Goal: Information Seeking & Learning: Learn about a topic

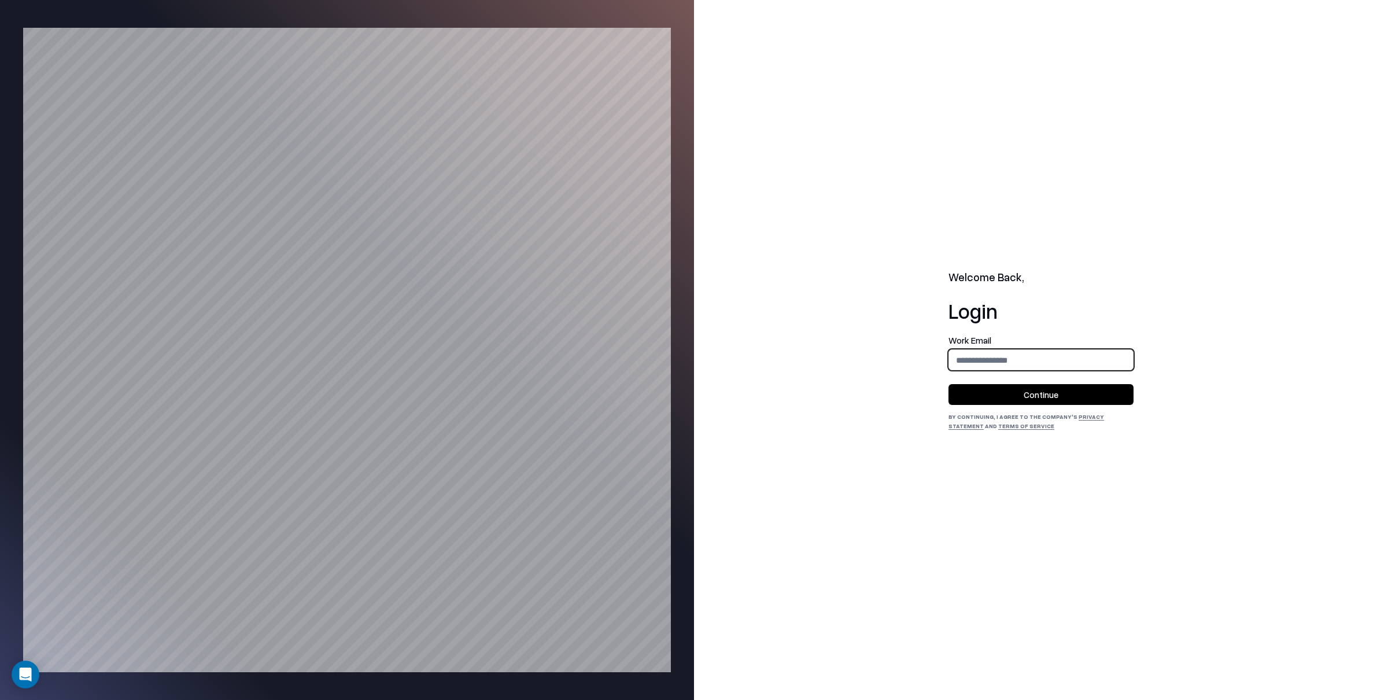
click at [1017, 366] on input "email" at bounding box center [1041, 359] width 184 height 21
type input "**********"
click at [1038, 394] on button "Continue" at bounding box center [1041, 394] width 185 height 21
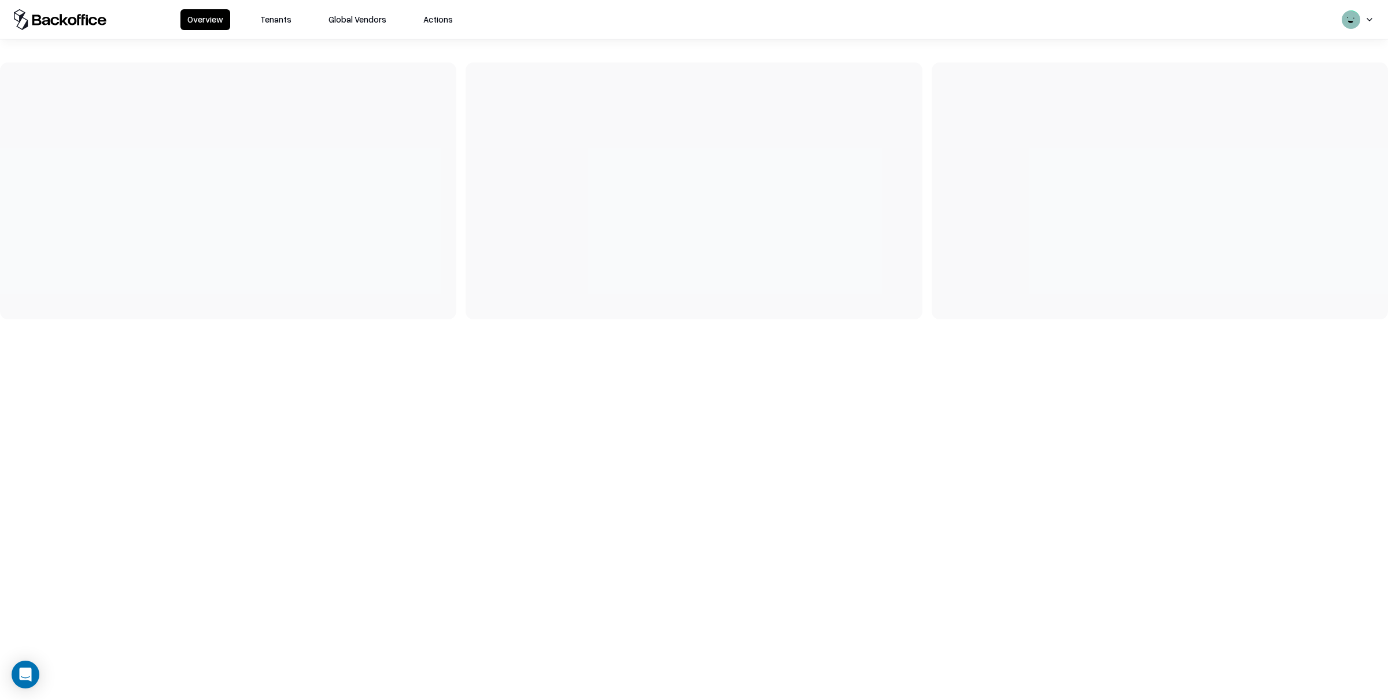
click at [280, 24] on button "Tenants" at bounding box center [275, 19] width 45 height 21
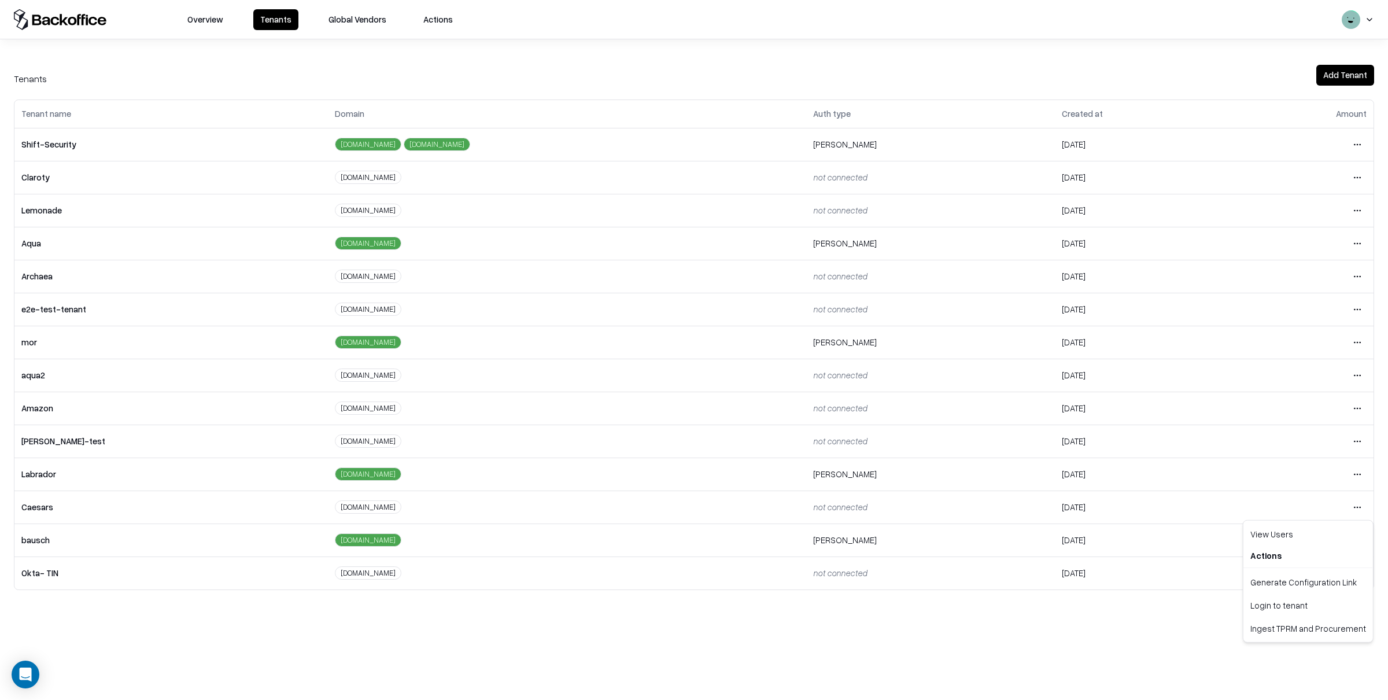
click at [1364, 515] on html "Overview Tenants Global Vendors Actions Tenants Add Tenant Tenant name Domain A…" at bounding box center [694, 350] width 1388 height 700
click at [1272, 608] on div "Login to tenant" at bounding box center [1308, 604] width 125 height 23
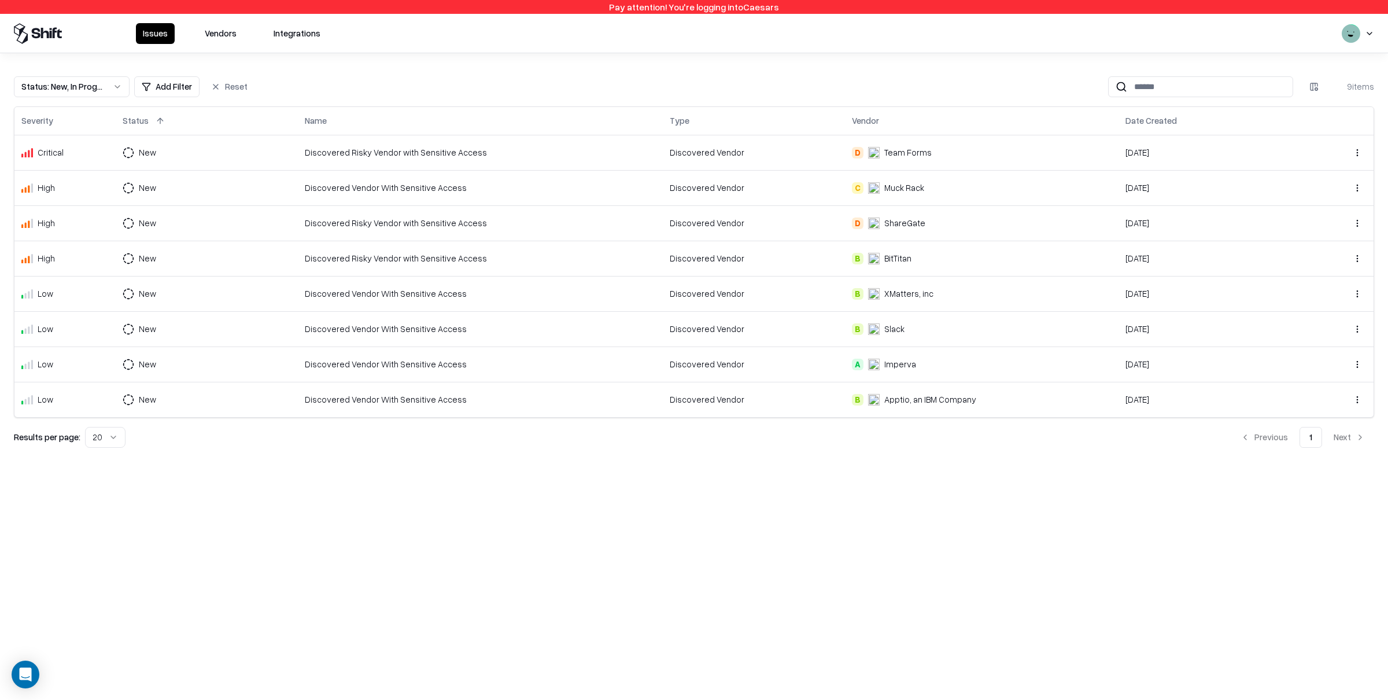
click at [212, 27] on button "Vendors" at bounding box center [221, 33] width 46 height 21
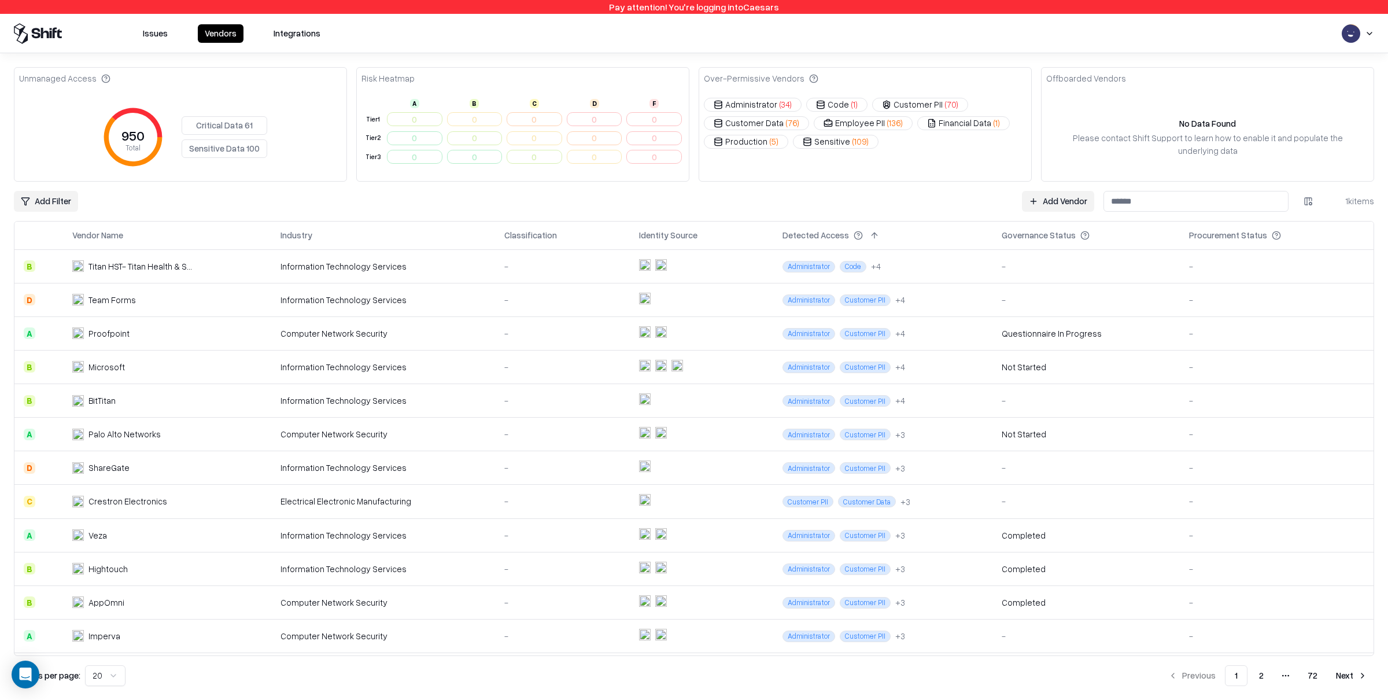
click at [357, 69] on div "Risk Heatmap" at bounding box center [523, 79] width 332 height 23
drag, startPoint x: 366, startPoint y: 100, endPoint x: 571, endPoint y: 105, distance: 204.8
click at [612, 123] on tbody "A B C D F Tier 1 0 0 0 0 0 Tier 2 0 0 0 0 0 Tier 3 0 0 0 0 0" at bounding box center [522, 132] width 323 height 68
click at [533, 62] on div "Unmanaged Access 950 Total Critical Data 61 Sensitive Data 100 Risk Heatmap A B…" at bounding box center [694, 376] width 1388 height 647
click at [371, 116] on div "Tier 1" at bounding box center [373, 120] width 19 height 10
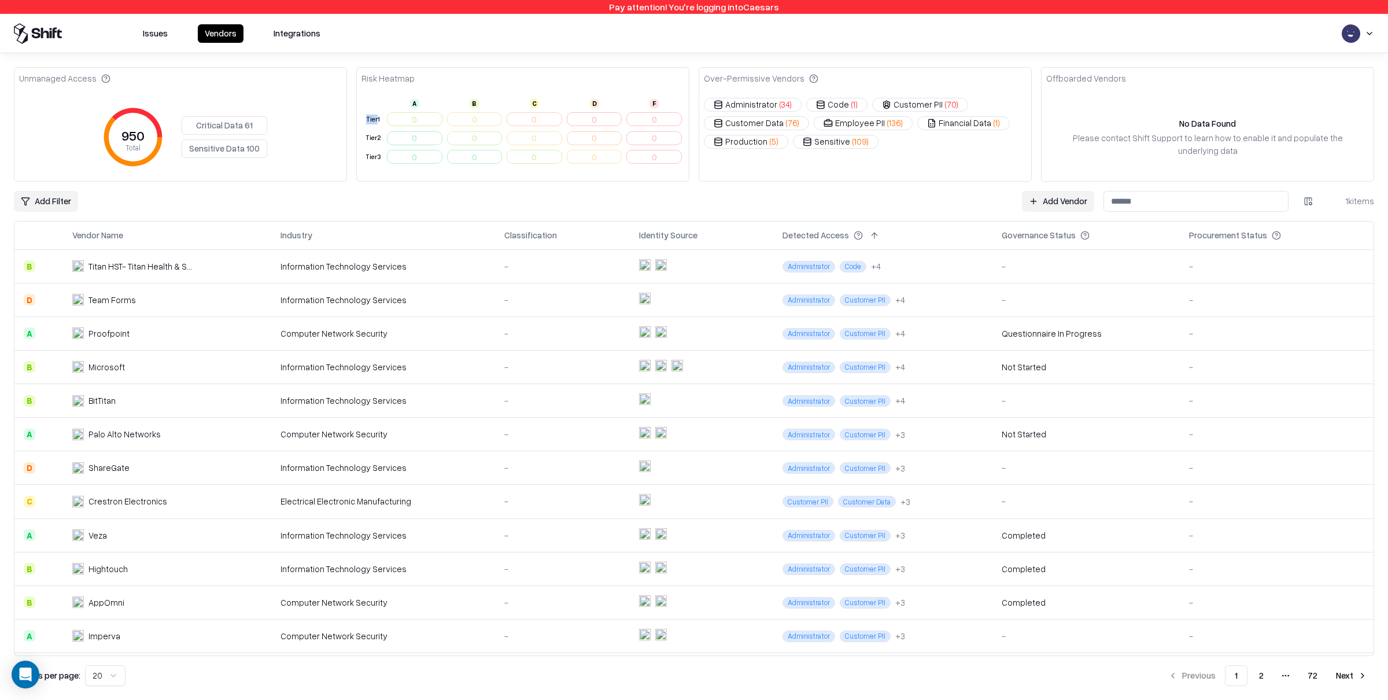
click at [371, 116] on div "Tier 1" at bounding box center [373, 120] width 19 height 10
click at [278, 23] on div "Issues Vendors Integrations" at bounding box center [170, 33] width 313 height 21
click at [281, 38] on button "Integrations" at bounding box center [297, 33] width 61 height 19
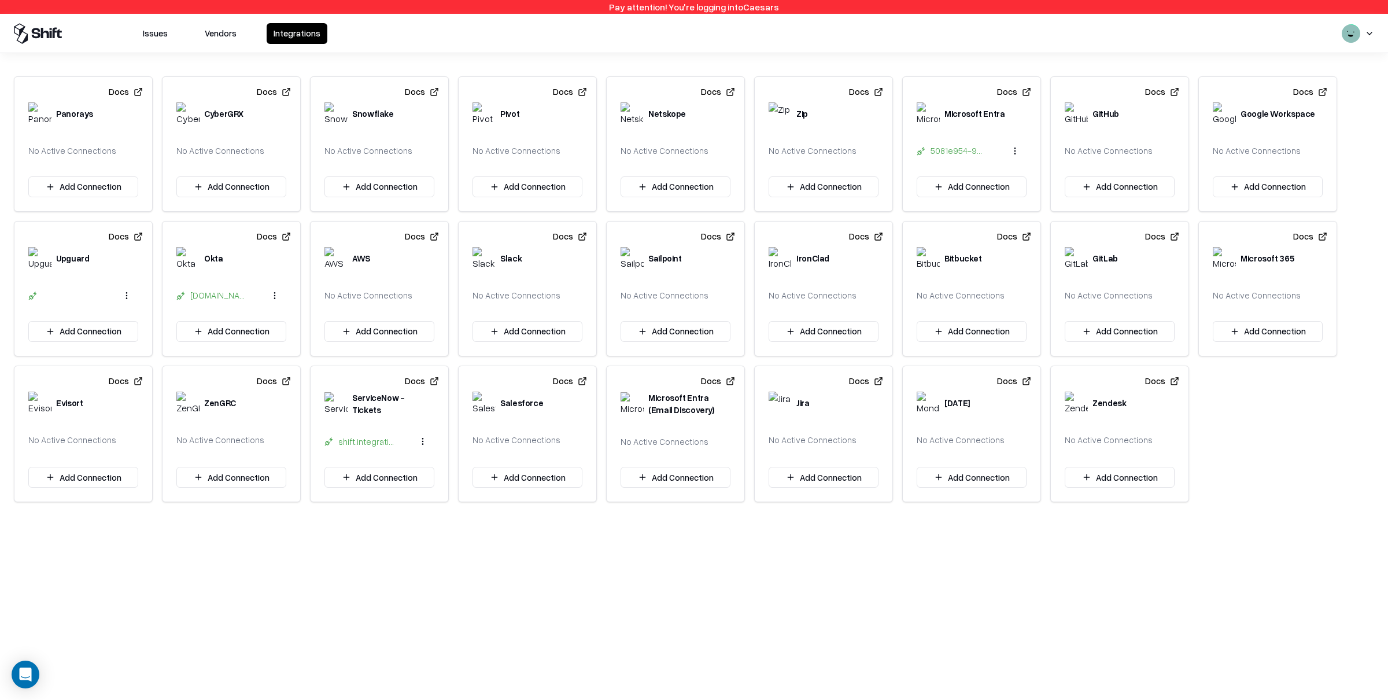
click at [275, 238] on button "Docs" at bounding box center [274, 236] width 34 height 21
